Goal: Task Accomplishment & Management: Use online tool/utility

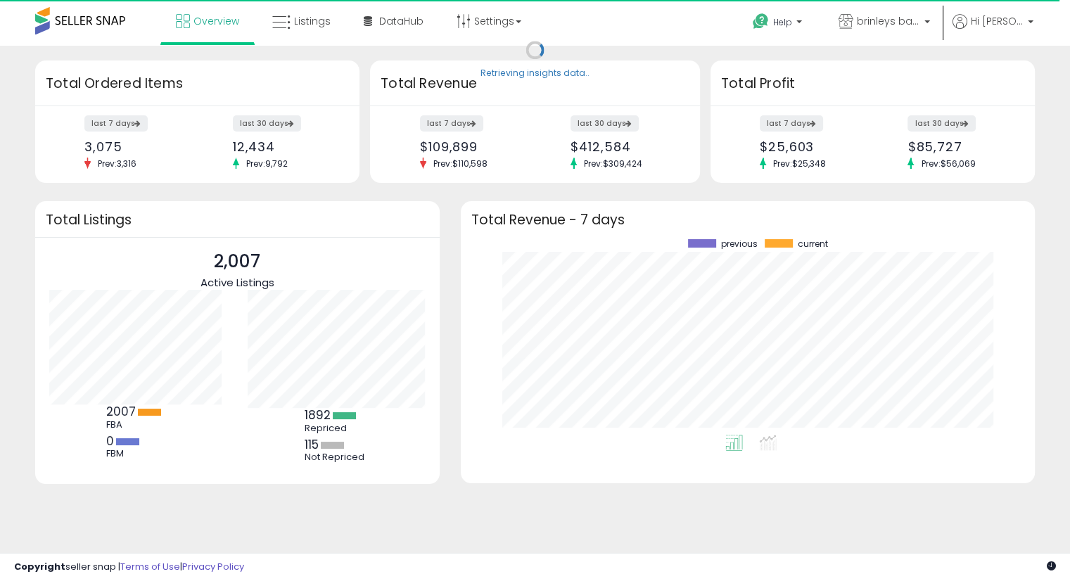
scroll to position [195, 546]
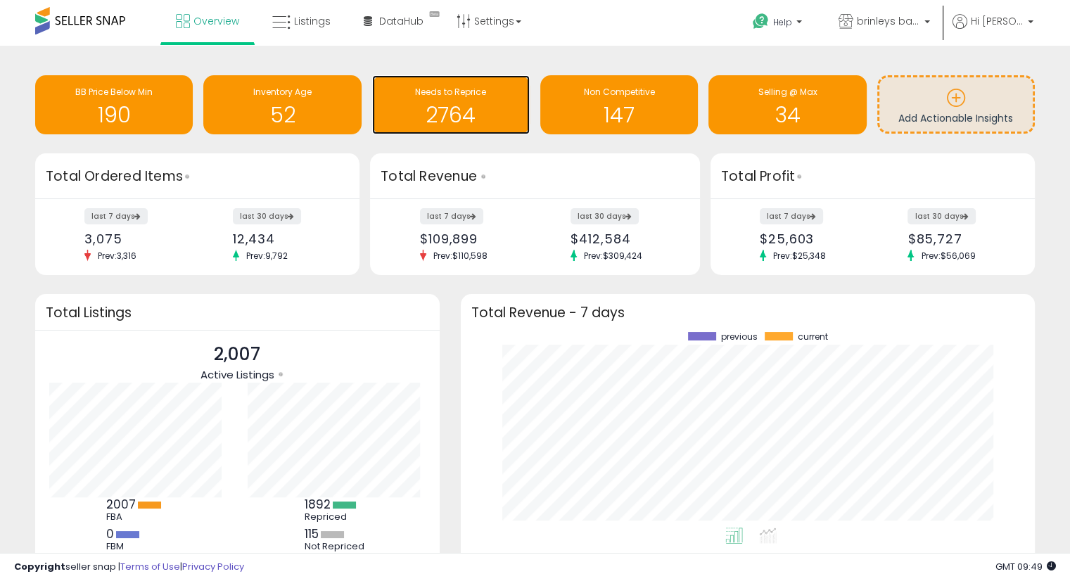
click at [448, 120] on h1 "2764" at bounding box center [451, 114] width 144 height 23
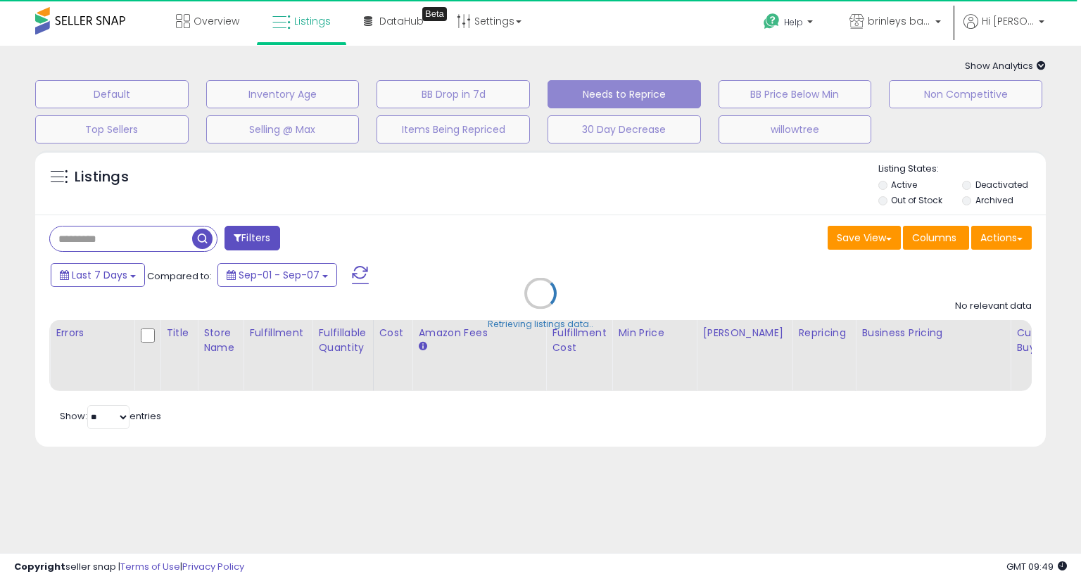
select select "**"
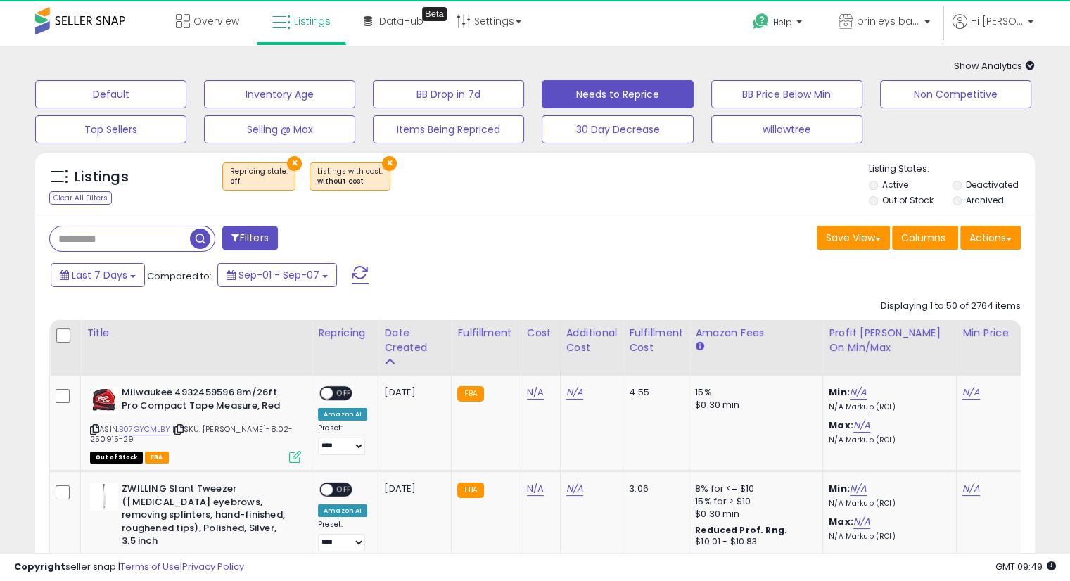
click at [876, 208] on li "Out of Stock" at bounding box center [910, 201] width 82 height 15
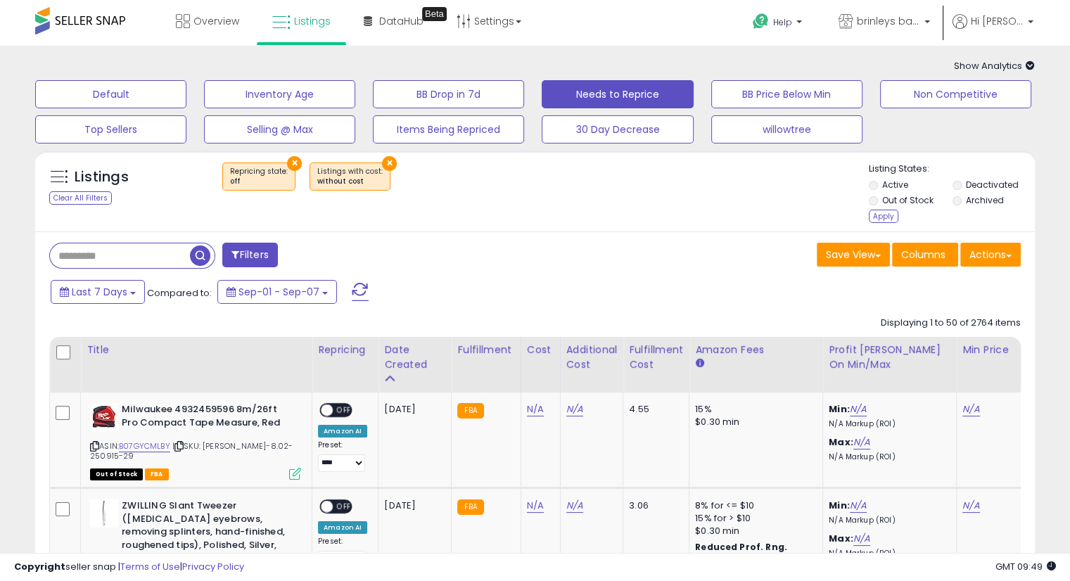
click at [958, 190] on li "Deactivated" at bounding box center [994, 186] width 82 height 15
click at [889, 213] on div "Apply" at bounding box center [884, 216] width 30 height 13
